Goal: Task Accomplishment & Management: Manage account settings

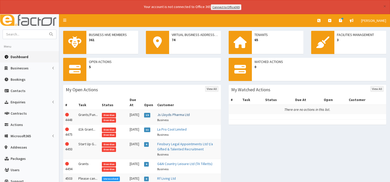
click at [171, 113] on link "Js Lloyds Pharma Ltd" at bounding box center [173, 115] width 32 height 5
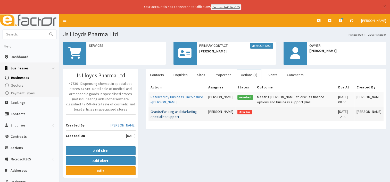
click at [173, 113] on link "Grants/Funding and Marketing Specialist Support" at bounding box center [173, 115] width 46 height 10
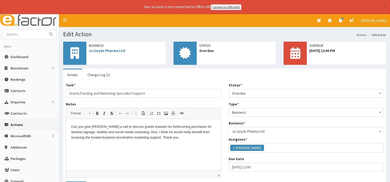
scroll to position [18, 0]
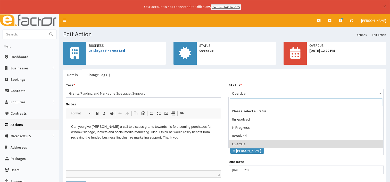
click at [380, 93] on b at bounding box center [380, 93] width 2 height 1
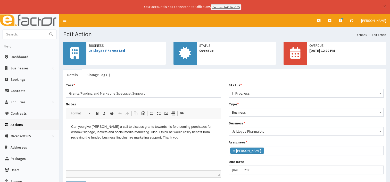
click at [190, 140] on p "Can you give Mohammed a call to discuss grants towards his forthcoming purchase…" at bounding box center [143, 132] width 144 height 16
click at [381, 92] on span at bounding box center [379, 92] width 5 height 7
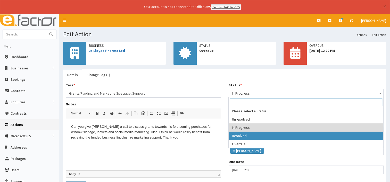
select select "3"
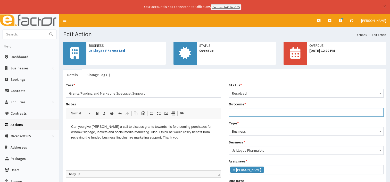
click at [245, 111] on input "Outcome *" at bounding box center [306, 112] width 155 height 9
type input "Meeting organised"
click at [183, 138] on p "Can you give Mohammed a call to discuss grants towards his forthcoming purchase…" at bounding box center [143, 132] width 144 height 16
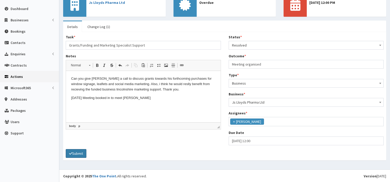
click at [79, 153] on button "Submit" at bounding box center [76, 153] width 21 height 9
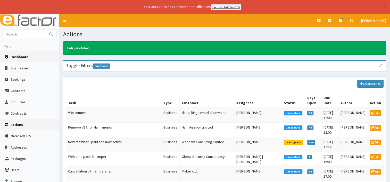
click at [20, 57] on span "Dashboard" at bounding box center [20, 57] width 18 height 5
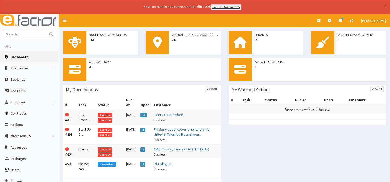
click at [187, 127] on td "Finsbury Legal Appointments Ltd t/a Gifted & Talented Recruitment Business" at bounding box center [186, 135] width 69 height 20
click at [105, 128] on span "Overdue" at bounding box center [105, 130] width 14 height 5
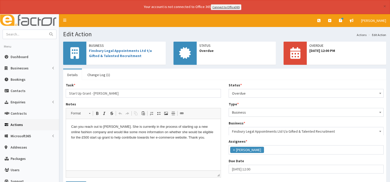
scroll to position [18, 0]
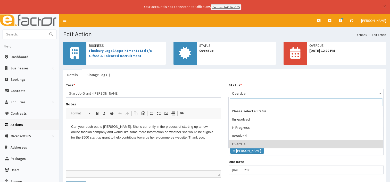
click at [380, 93] on b at bounding box center [380, 93] width 2 height 1
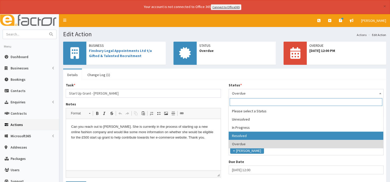
select select "3"
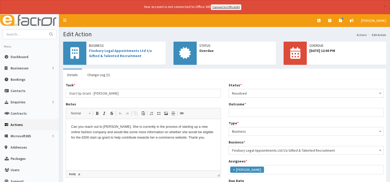
click at [196, 142] on html "Can you reach out to Monica. She is currently in the process of starting up a n…" at bounding box center [143, 132] width 155 height 26
click at [160, 147] on p "01/09/25 Meeting booked to sort start up grant paperwork." at bounding box center [143, 146] width 144 height 5
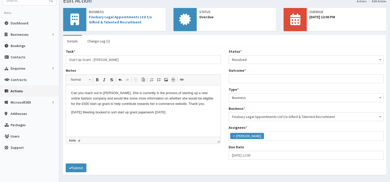
scroll to position [42, 0]
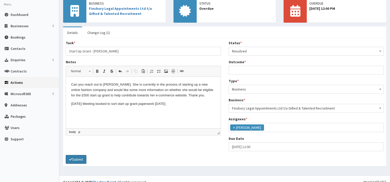
click at [80, 159] on button "Submit" at bounding box center [76, 159] width 21 height 9
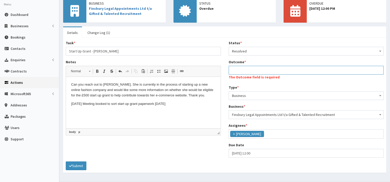
click at [250, 70] on input "Outcome *" at bounding box center [306, 70] width 155 height 9
click at [250, 70] on input "m" at bounding box center [306, 70] width 155 height 9
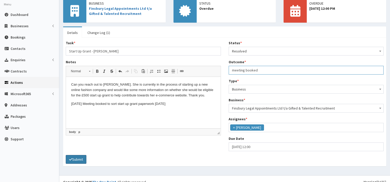
type input "meeting booked"
click at [78, 160] on button "Submit" at bounding box center [76, 159] width 21 height 9
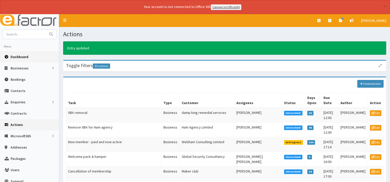
click at [20, 60] on link "Dashboard" at bounding box center [29, 56] width 59 height 11
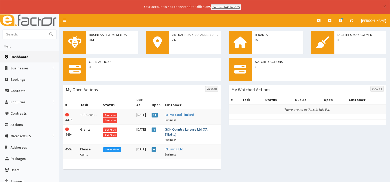
click at [174, 129] on link "G&N Country Leisure Ltd (TA Tilletts)" at bounding box center [186, 132] width 43 height 10
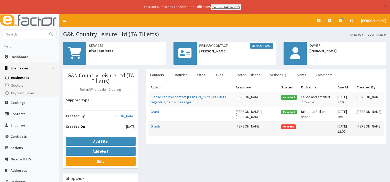
click at [240, 125] on td "[PERSON_NAME]" at bounding box center [256, 129] width 46 height 15
click at [158, 127] on link "Grants" at bounding box center [155, 126] width 10 height 5
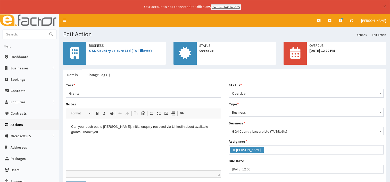
scroll to position [18, 0]
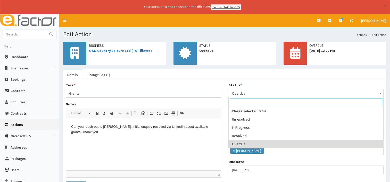
click at [380, 92] on span at bounding box center [379, 92] width 5 height 7
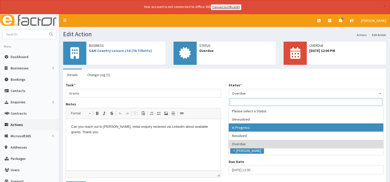
select select "2"
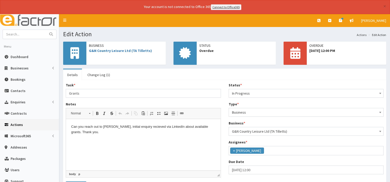
click at [103, 132] on p "Can you reach out to Jess Tutill, initial enquiry recieved via LinkedIn about a…" at bounding box center [143, 129] width 144 height 11
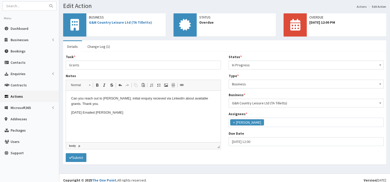
scroll to position [30, 0]
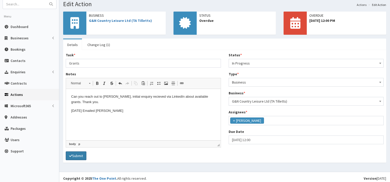
click at [79, 154] on button "Submit" at bounding box center [76, 156] width 21 height 9
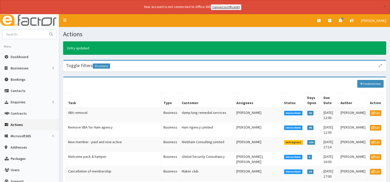
click at [31, 25] on img at bounding box center [29, 20] width 59 height 13
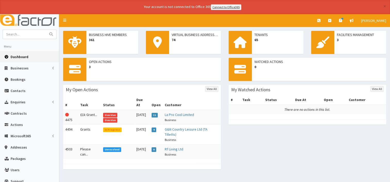
click at [25, 49] on li "Menu" at bounding box center [29, 47] width 59 height 10
click at [179, 147] on link "Rf Living Ltd" at bounding box center [174, 149] width 19 height 5
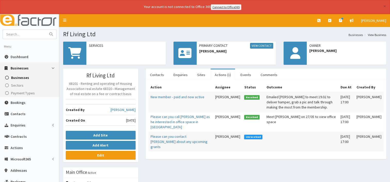
click at [182, 138] on td "Please can you contact [PERSON_NAME] about any upcoming grants" at bounding box center [180, 142] width 65 height 20
click at [162, 140] on link "Please can you contact [PERSON_NAME] about any upcoming grants" at bounding box center [178, 142] width 57 height 15
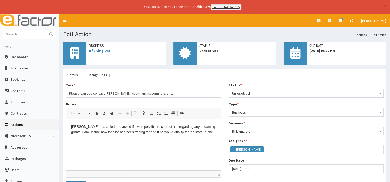
scroll to position [18, 0]
click at [381, 92] on span at bounding box center [379, 92] width 5 height 7
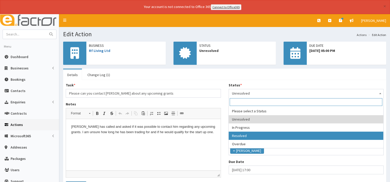
select select "3"
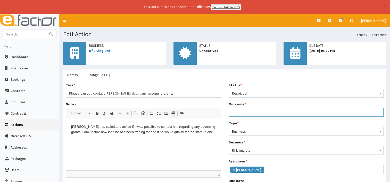
click at [235, 112] on input "Outcome *" at bounding box center [306, 112] width 155 height 9
click at [204, 133] on p "[PERSON_NAME] has called and asked if it was possible to contact him regarding …" at bounding box center [143, 129] width 144 height 11
